Goal: Transaction & Acquisition: Obtain resource

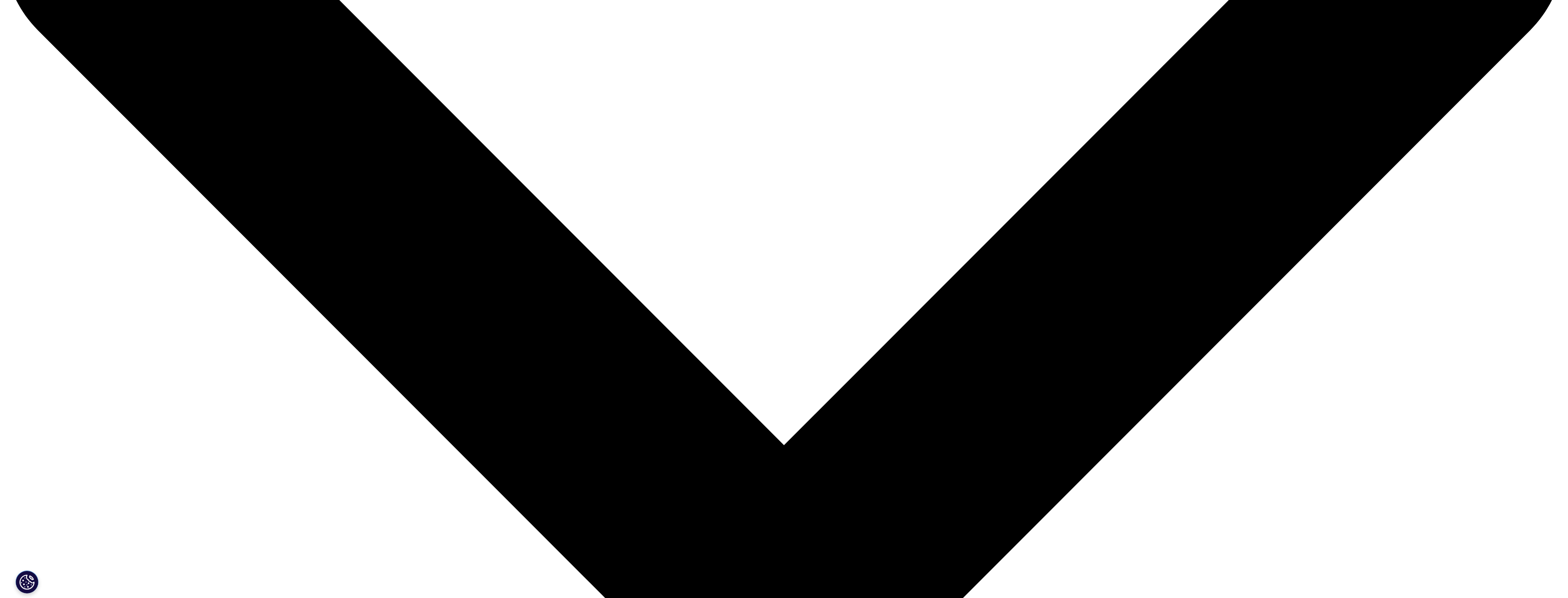
scroll to position [329, 540]
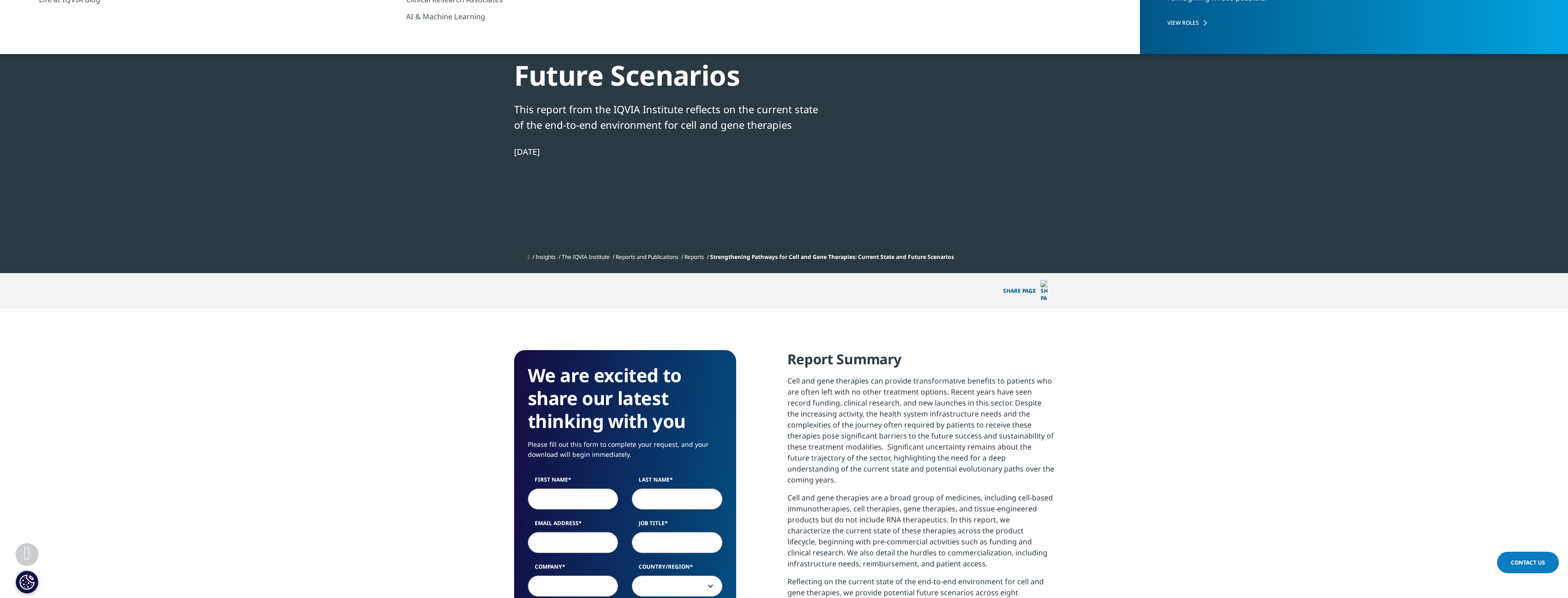
scroll to position [366, 0]
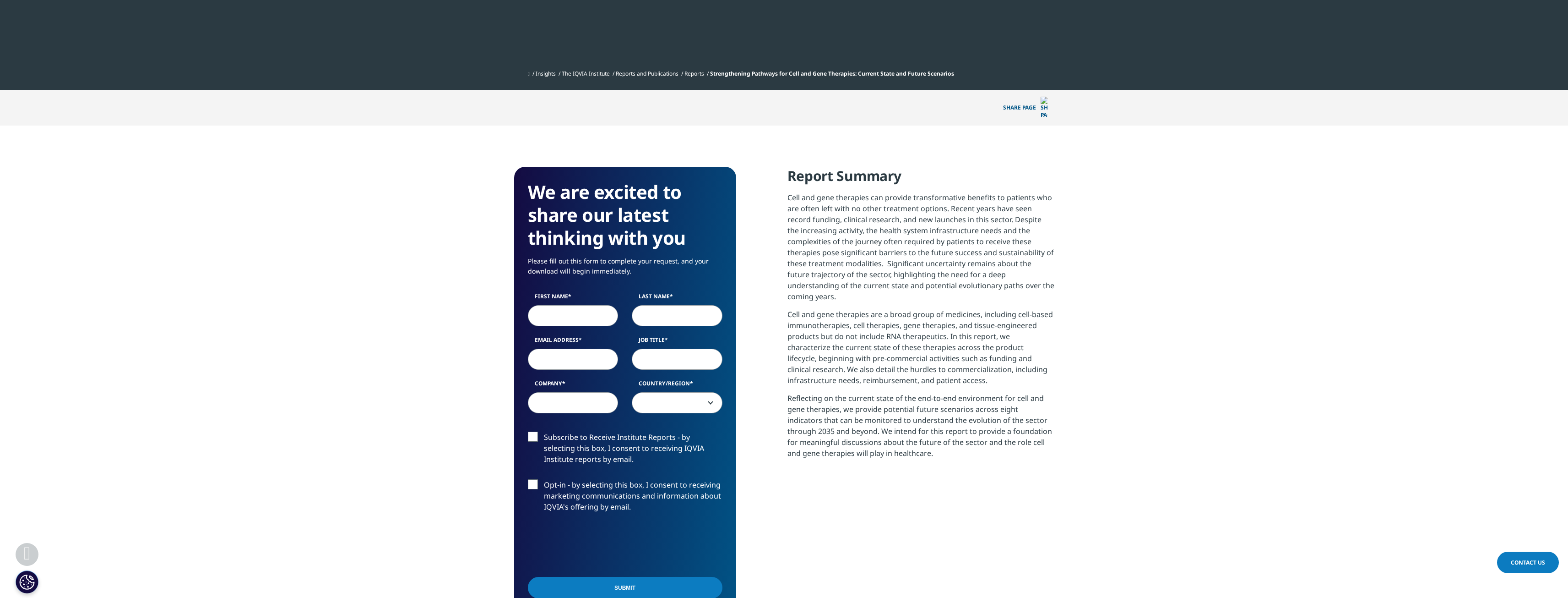
click at [573, 305] on input "First Name" at bounding box center [573, 316] width 90 height 21
type input "[PERSON_NAME]"
type input "[EMAIL_ADDRESS][DOMAIN_NAME]"
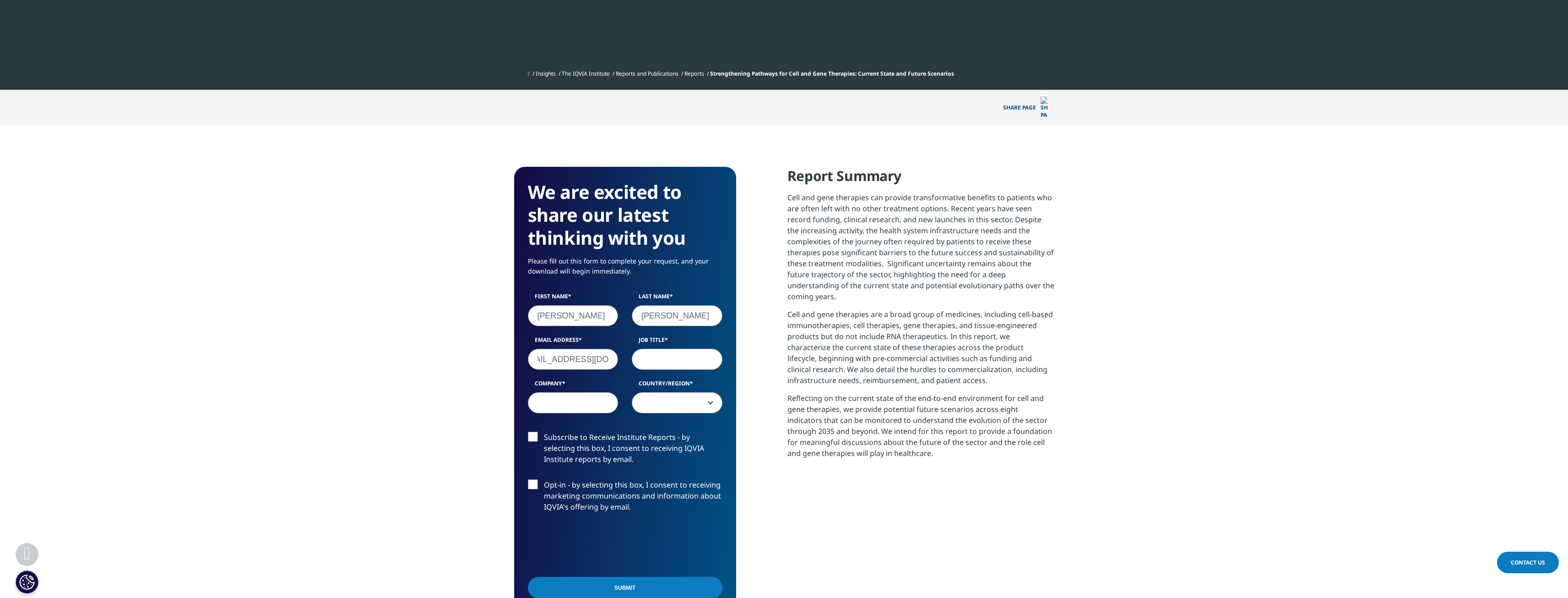
scroll to position [0, 0]
type input "Consultant"
type input "Disney"
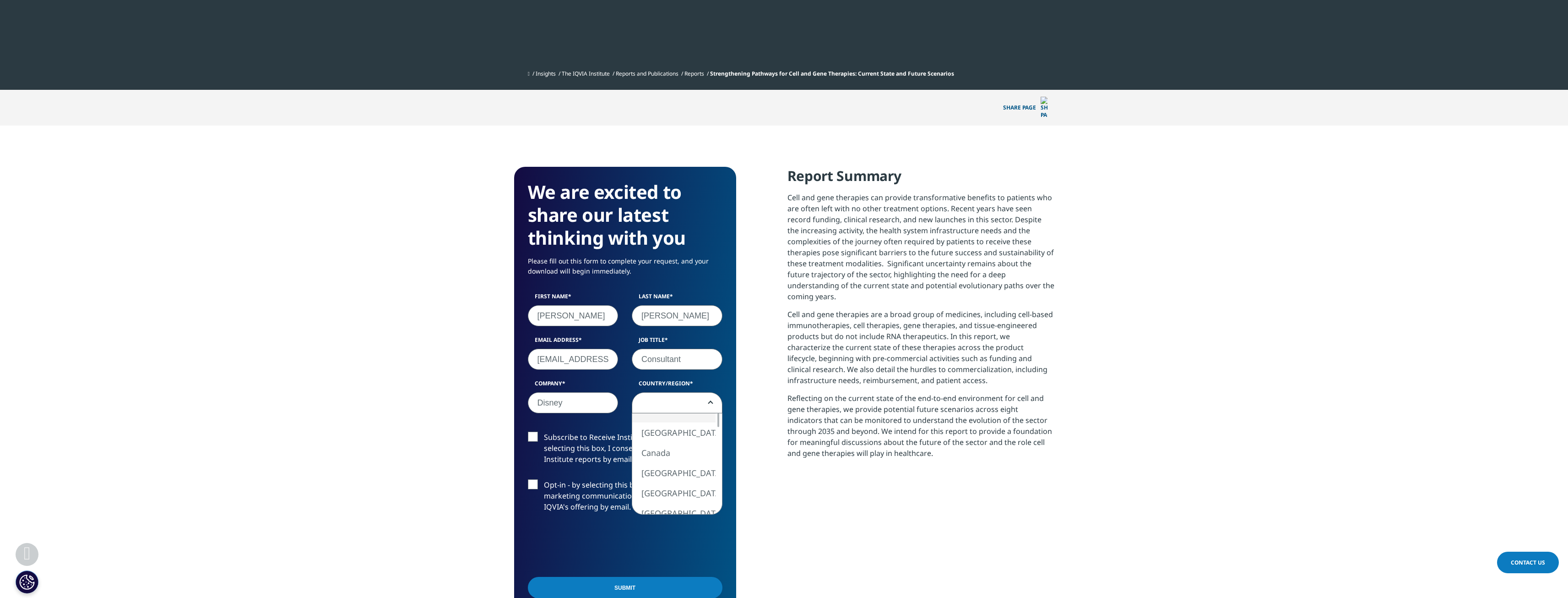
scroll to position [385, 0]
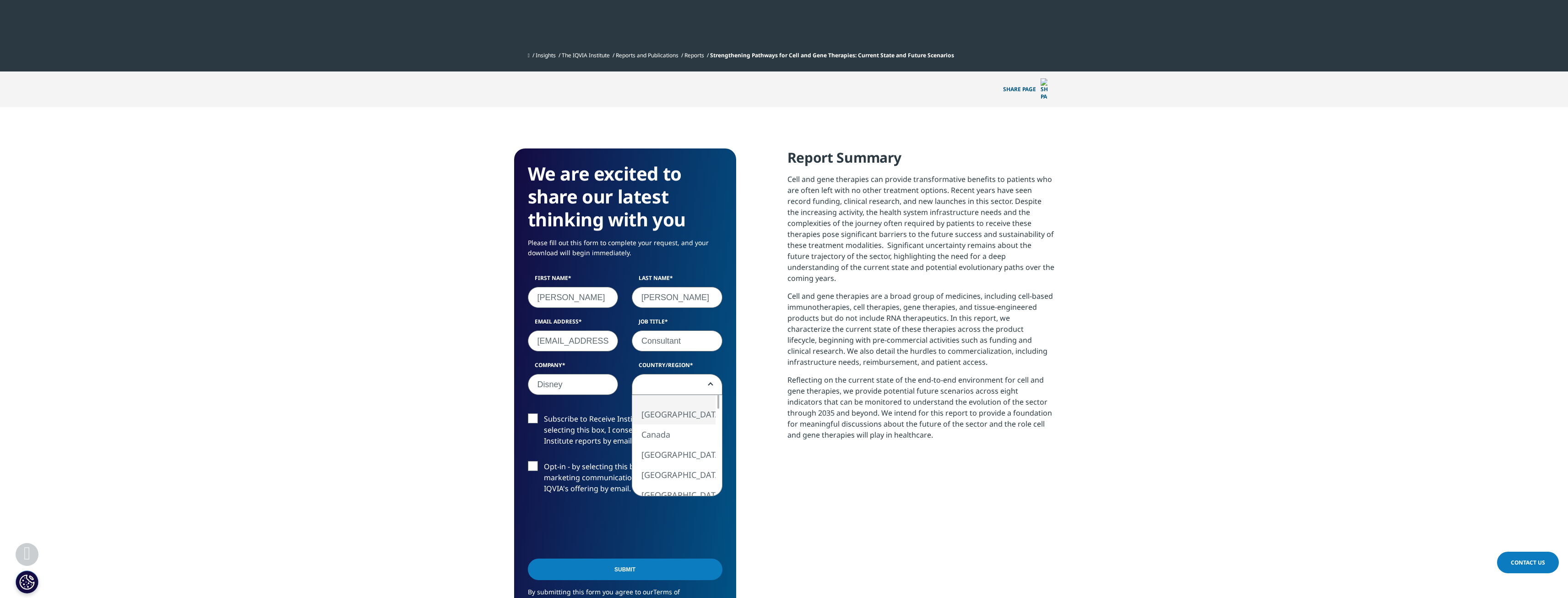
select select "[GEOGRAPHIC_DATA]"
click at [537, 510] on div at bounding box center [784, 299] width 1568 height 598
click at [690, 571] on div "Submit" at bounding box center [625, 570] width 194 height 33
click at [677, 560] on input "Submit" at bounding box center [625, 569] width 194 height 21
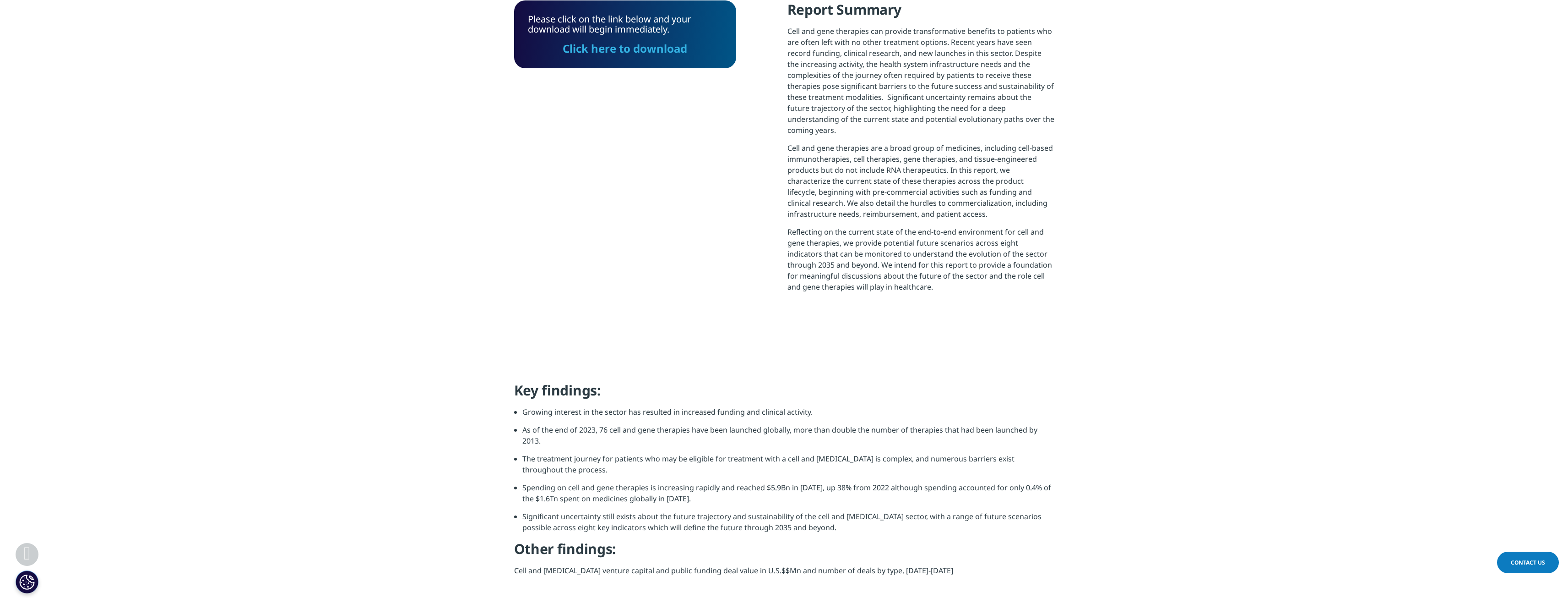
scroll to position [329, 540]
click at [583, 51] on link "Click here to download" at bounding box center [625, 56] width 125 height 15
